Goal: Task Accomplishment & Management: Use online tool/utility

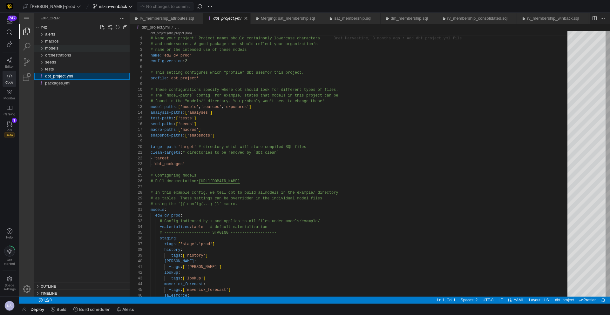
click at [58, 49] on span "models" at bounding box center [51, 48] width 13 height 5
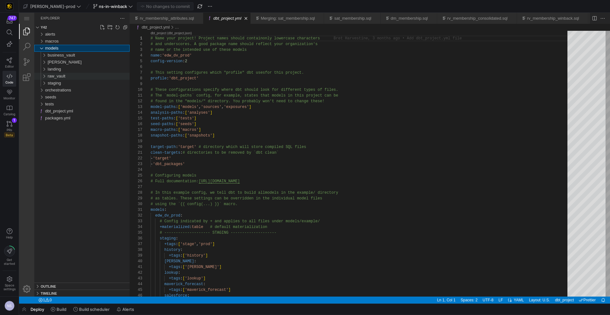
click at [57, 76] on span "raw_vault" at bounding box center [57, 76] width 18 height 5
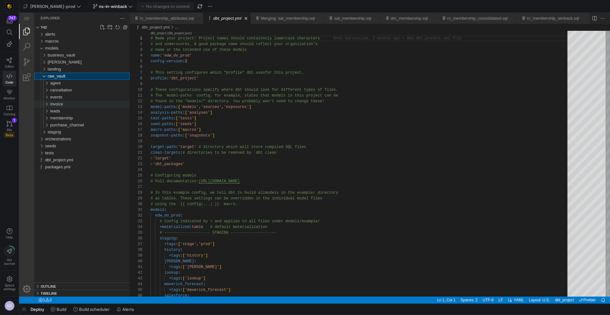
click at [66, 104] on div "invoice" at bounding box center [89, 104] width 79 height 7
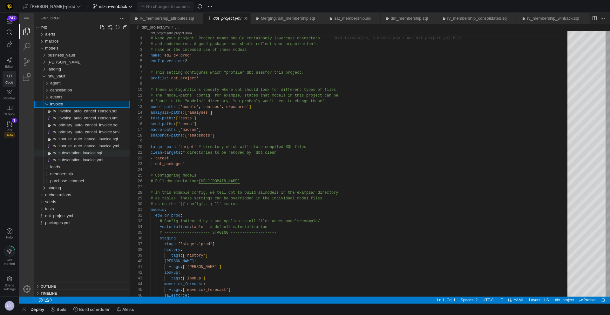
click at [88, 154] on span "rv_subscription_invoice.sql" at bounding box center [77, 152] width 49 height 5
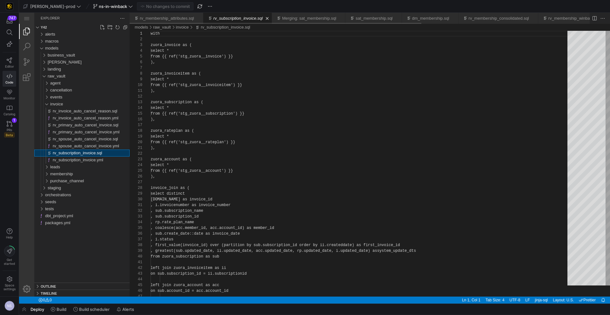
scroll to position [57, 0]
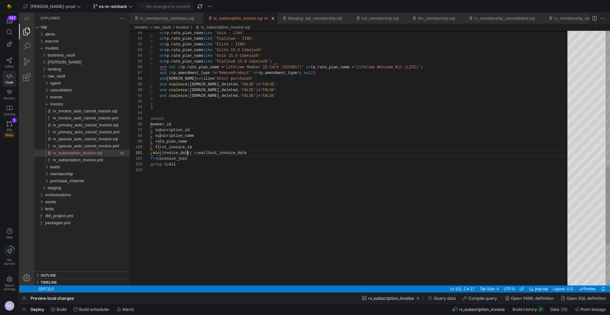
click at [188, 151] on div "or rp.rate_plan_name like 'Gold - IIA%' or rp.rate_plan_name like 'Platinum - I…" at bounding box center [360, 0] width 421 height 843
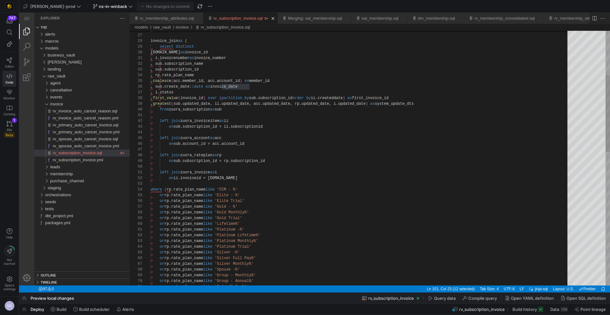
type textarea ", i.invoicenumber as invoice_number , sub.subscription_name , sub.subscription_…"
click at [260, 86] on div "or rp.rate_plan_name like 'Gold 15.0 -%' or rp.rate_plan_name like 'Group - Ann…" at bounding box center [360, 305] width 421 height 843
